Goal: Task Accomplishment & Management: Use online tool/utility

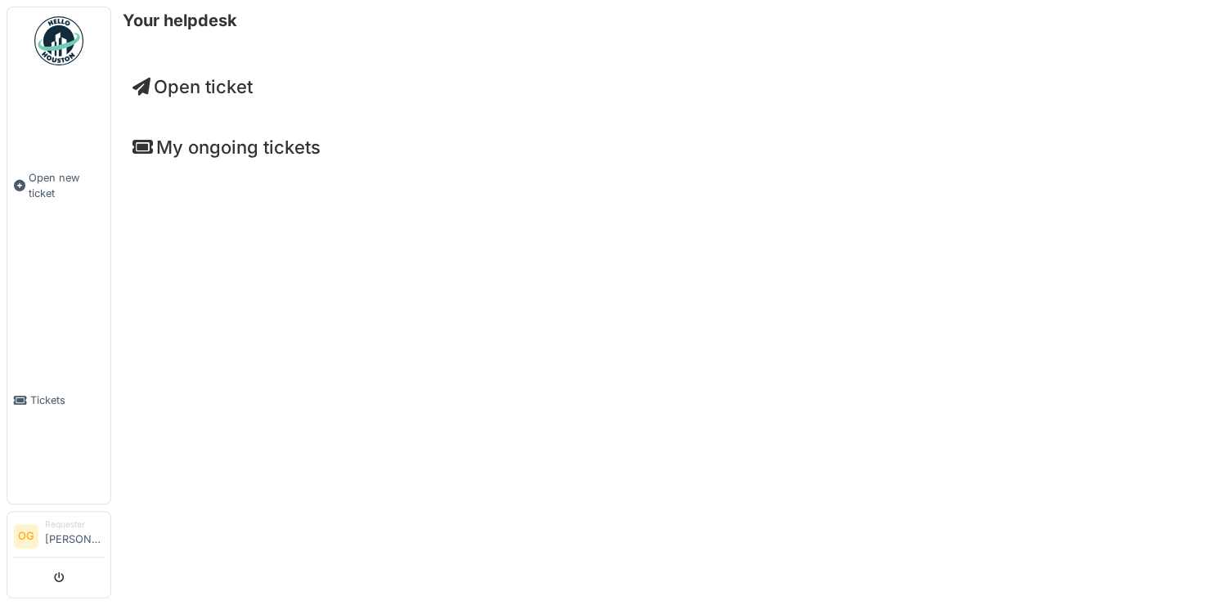
click at [184, 89] on span "Open ticket" at bounding box center [192, 86] width 120 height 21
